Goal: Information Seeking & Learning: Learn about a topic

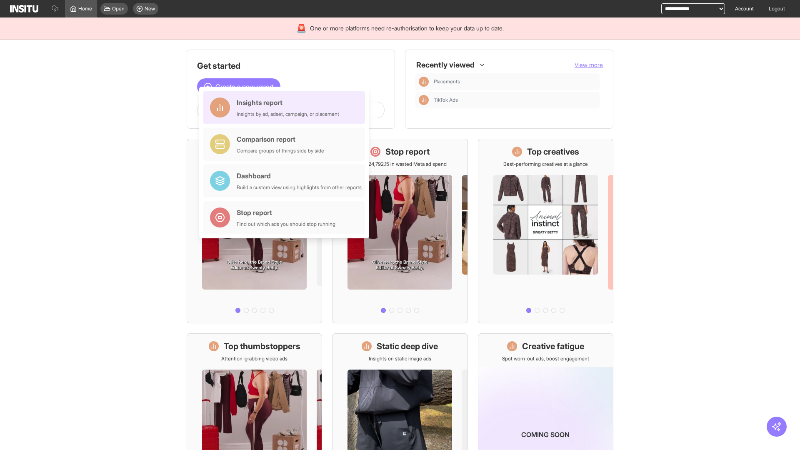
click at [286, 107] on div "Insights report Insights by ad, adset, campaign, or placement" at bounding box center [288, 107] width 102 height 20
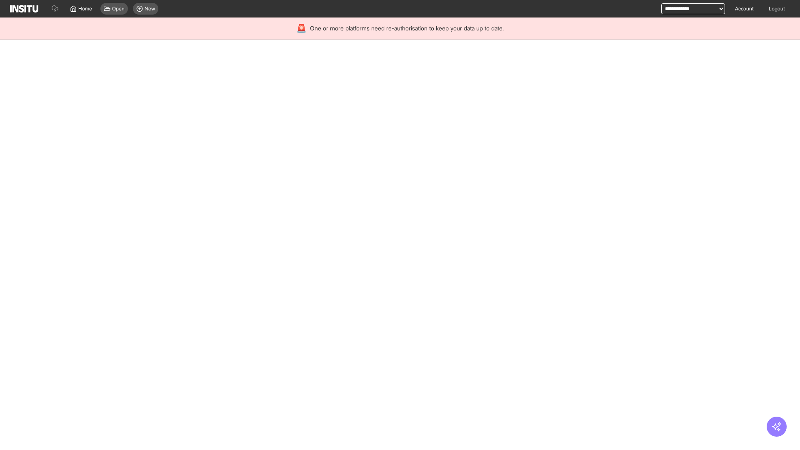
select select "**"
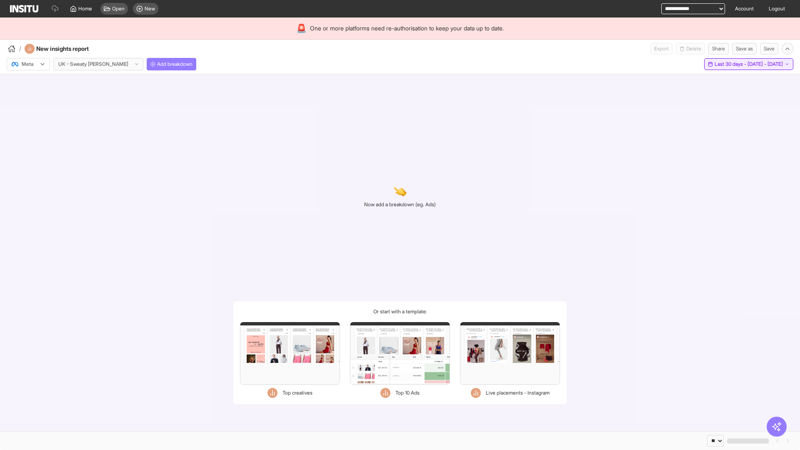
click at [730, 64] on span "Last 30 days - [DATE] - [DATE]" at bounding box center [748, 64] width 68 height 7
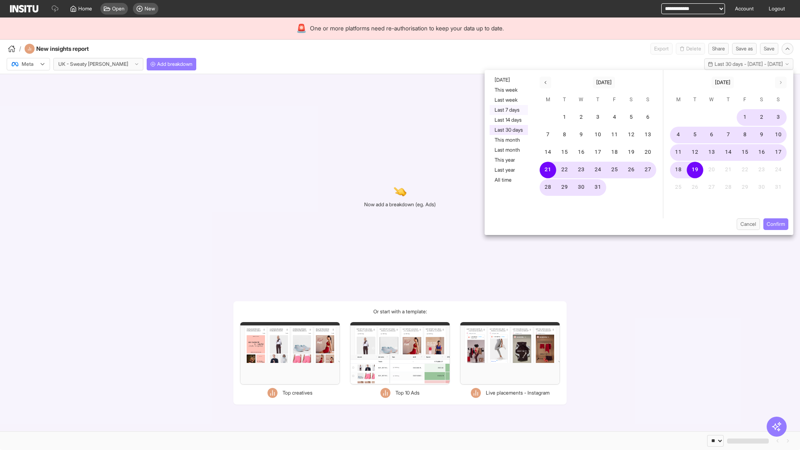
click at [508, 110] on button "Last 7 days" at bounding box center [508, 110] width 38 height 10
